Goal: Task Accomplishment & Management: Complete application form

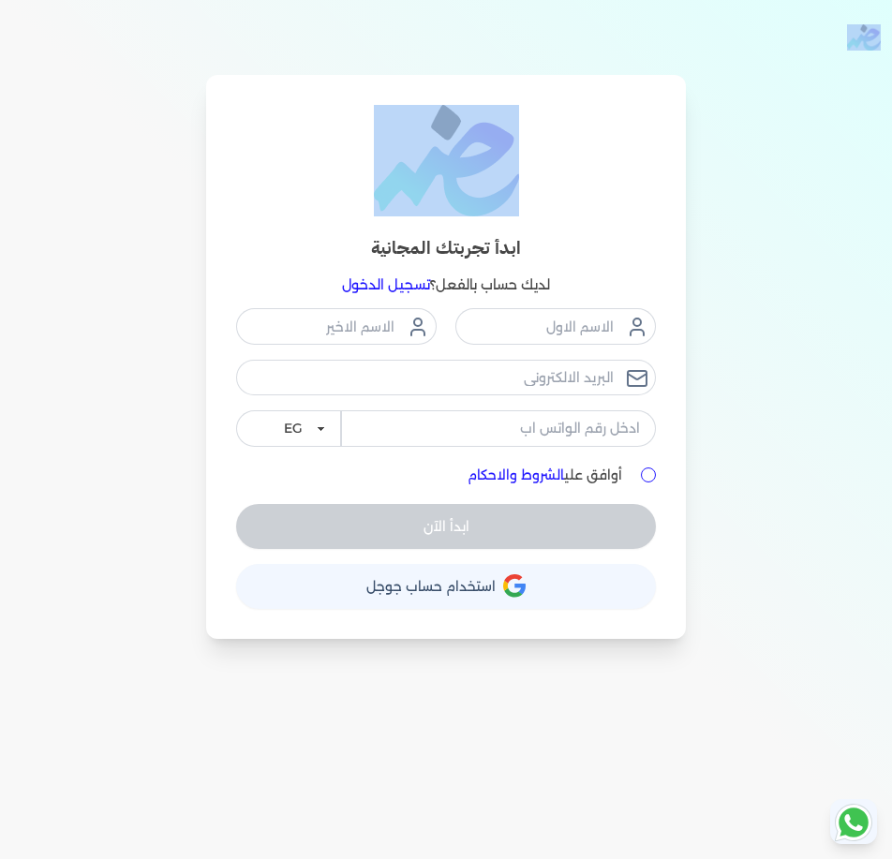
drag, startPoint x: 744, startPoint y: 50, endPoint x: 272, endPoint y: 129, distance: 478.9
click at [272, 129] on div "Toggle Navigation الاسعار العمولات مساعدة خدمة العملاء دليل المستخدم تسجيل الدخ…" at bounding box center [446, 429] width 892 height 859
click at [287, 146] on link at bounding box center [446, 160] width 420 height 111
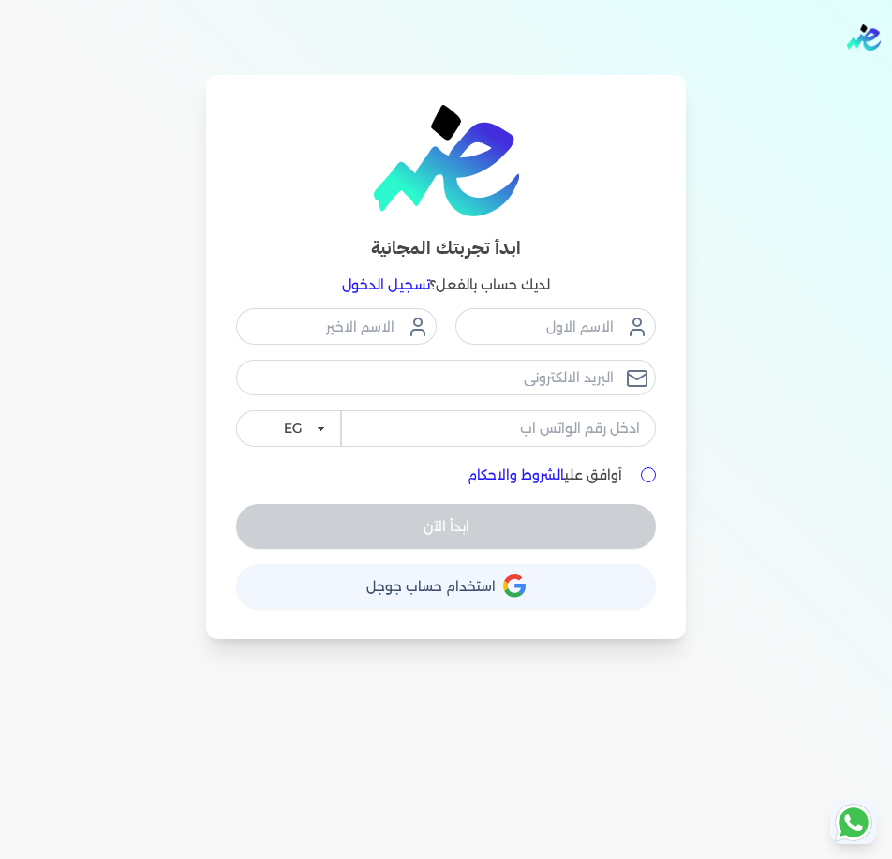
drag, startPoint x: 696, startPoint y: 446, endPoint x: 599, endPoint y: 200, distance: 265.0
